Goal: Check status: Check status

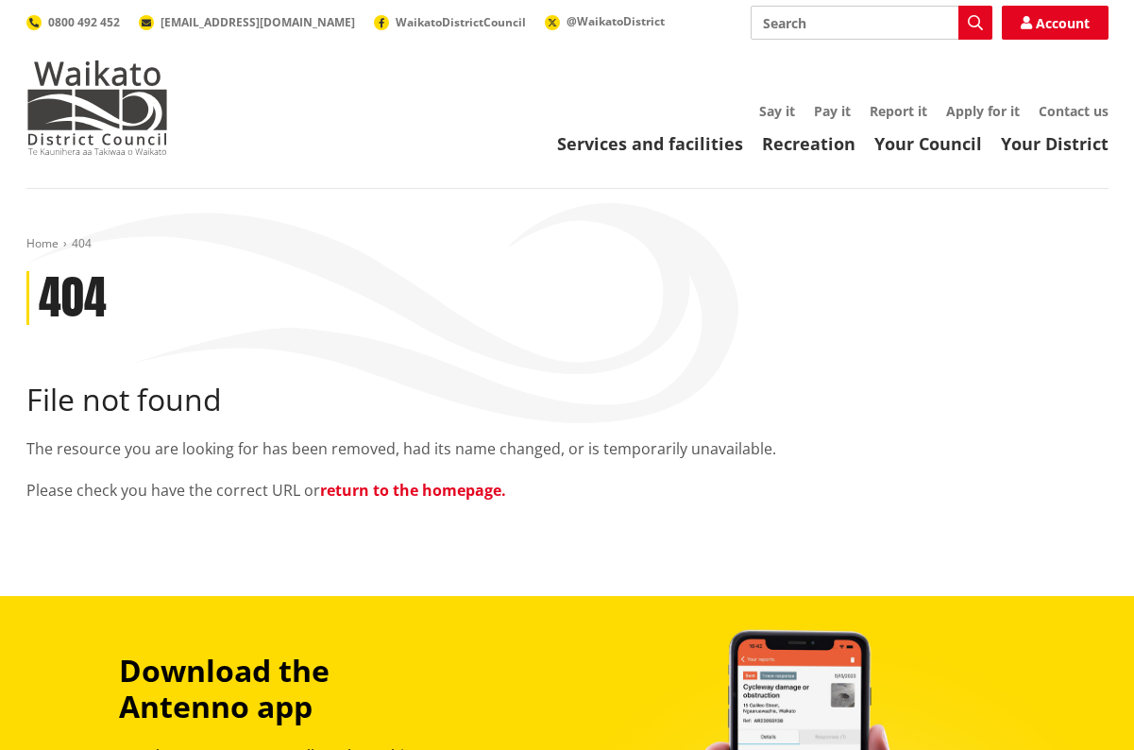
click at [443, 492] on link "return to the homepage." at bounding box center [413, 490] width 186 height 21
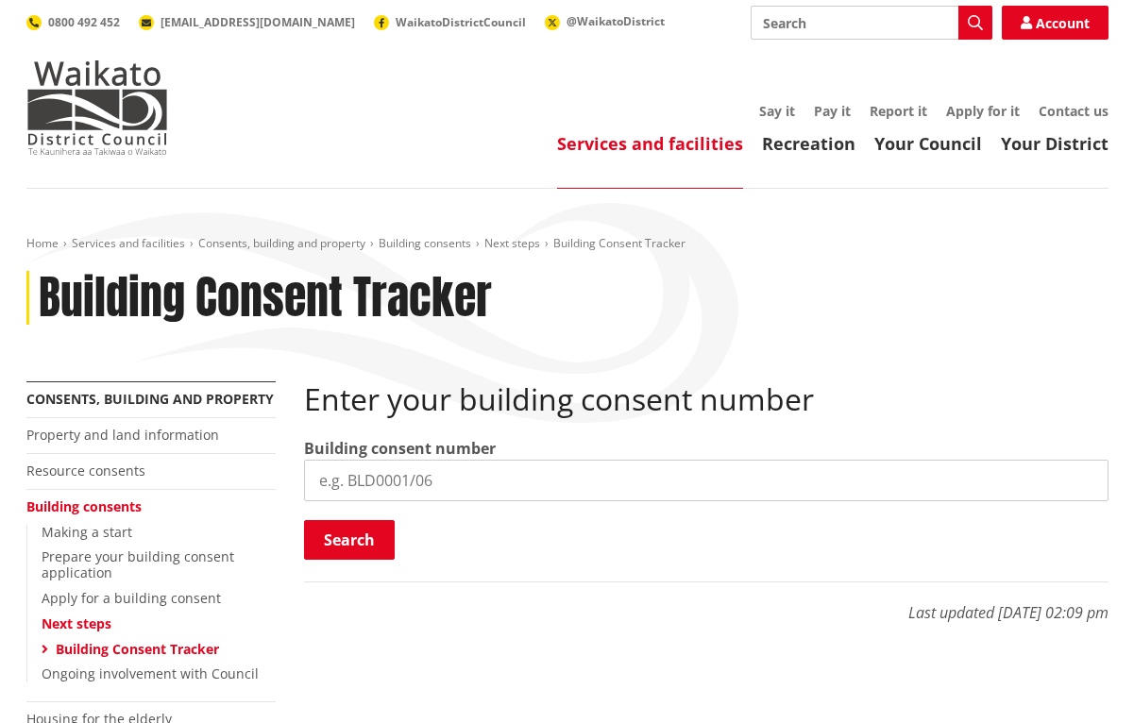
click at [462, 483] on input "search" at bounding box center [706, 481] width 804 height 42
paste input "BLD1088/25"
type input "BLD1088/25"
click at [359, 527] on button "Search" at bounding box center [349, 540] width 91 height 40
